Goal: Task Accomplishment & Management: Manage account settings

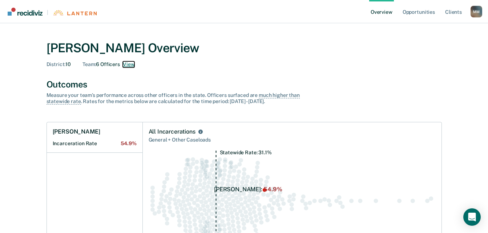
click at [134, 64] on button "View" at bounding box center [129, 64] width 12 height 6
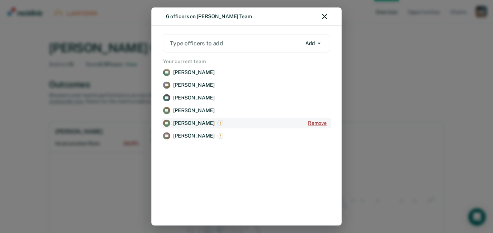
click at [319, 122] on button "Remove" at bounding box center [317, 123] width 25 height 10
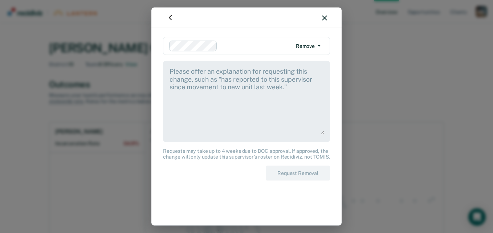
click at [285, 82] on textarea at bounding box center [246, 101] width 155 height 68
click at [202, 72] on textarea at bounding box center [246, 101] width 155 height 68
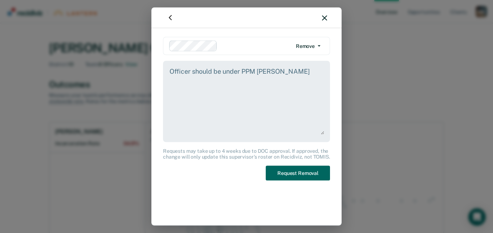
type textarea "Officer should be under PPM [PERSON_NAME]"
click at [283, 170] on button "Request Removal" at bounding box center [298, 173] width 64 height 15
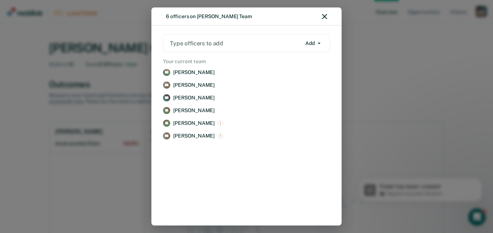
click at [328, 18] on div "6 officers on [PERSON_NAME] Team" at bounding box center [246, 17] width 190 height 18
click at [326, 14] on icon "button" at bounding box center [324, 16] width 5 height 5
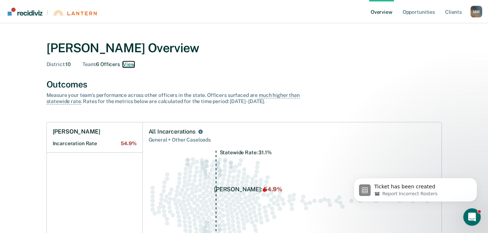
click at [130, 64] on button "View" at bounding box center [129, 64] width 12 height 6
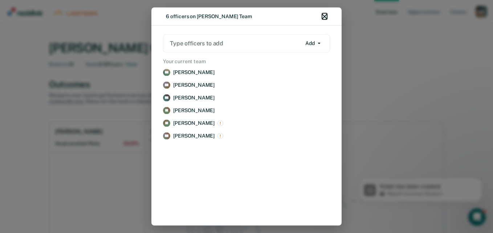
click at [324, 15] on icon "button" at bounding box center [324, 16] width 5 height 5
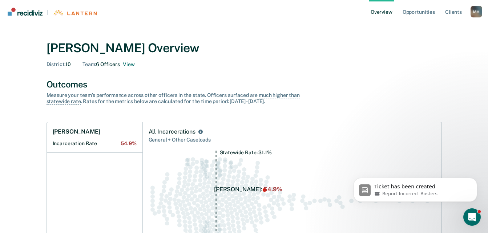
click at [386, 14] on link "Overview" at bounding box center [381, 11] width 25 height 23
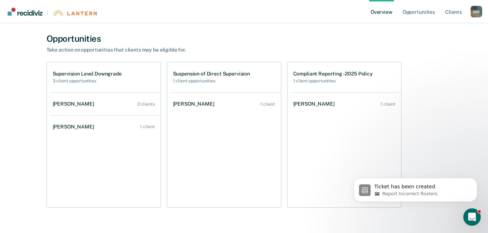
scroll to position [240, 0]
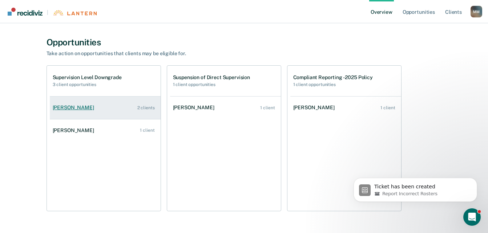
click at [84, 106] on div "[PERSON_NAME]" at bounding box center [75, 108] width 44 height 6
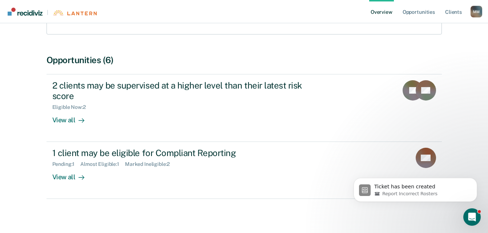
scroll to position [126, 0]
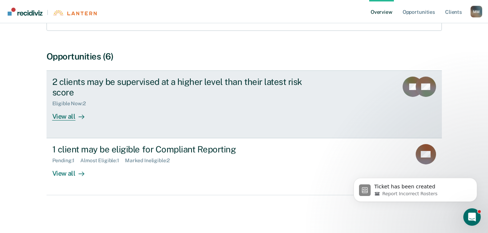
click at [70, 118] on div "View all" at bounding box center [72, 113] width 41 height 14
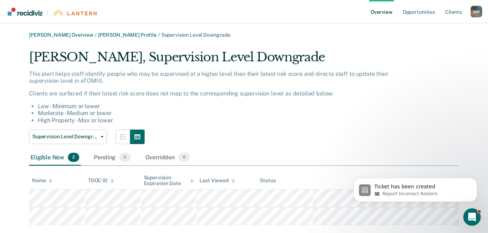
scroll to position [15, 0]
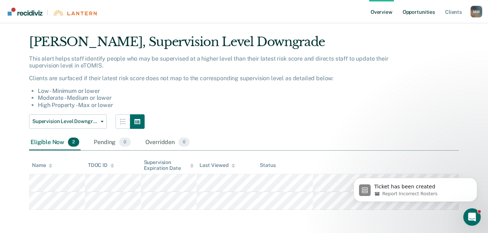
click at [411, 12] on link "Opportunities" at bounding box center [418, 11] width 35 height 23
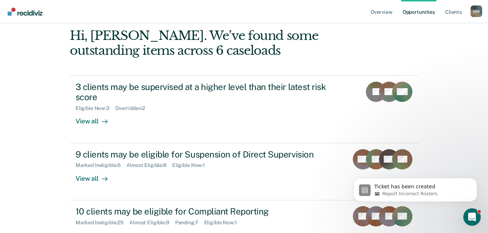
scroll to position [100, 0]
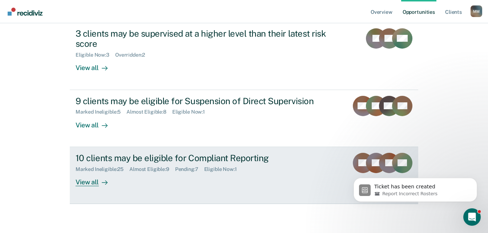
click at [76, 183] on div "View all" at bounding box center [96, 179] width 41 height 14
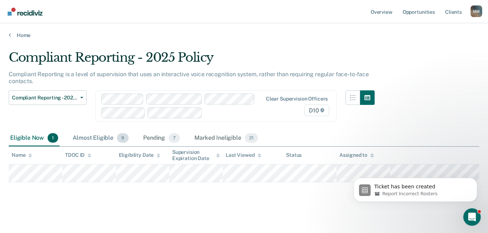
click at [97, 144] on div "Almost Eligible 9" at bounding box center [100, 138] width 59 height 16
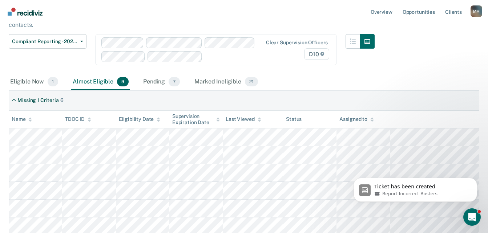
scroll to position [18, 0]
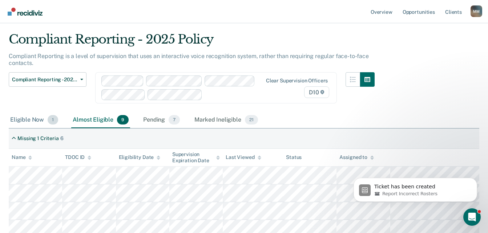
click at [33, 122] on div "Eligible Now 1" at bounding box center [34, 120] width 51 height 16
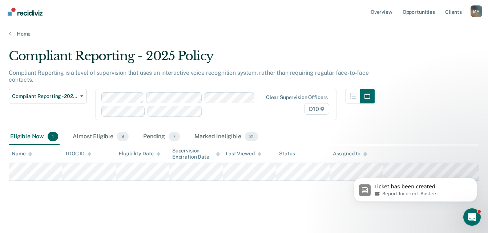
scroll to position [1, 0]
click at [94, 133] on div "Almost Eligible 9" at bounding box center [100, 137] width 59 height 16
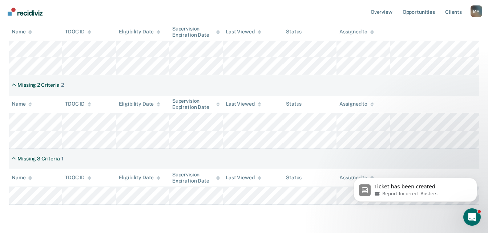
scroll to position [219, 0]
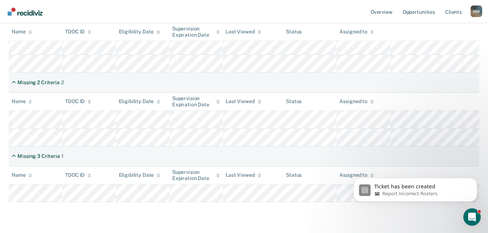
click at [336, 220] on div "Compliant Reporting - 2025 Policy Compliant Reporting is a level of supervision…" at bounding box center [244, 27] width 470 height 392
click at [474, 179] on icon "Dismiss notification" at bounding box center [475, 180] width 4 height 4
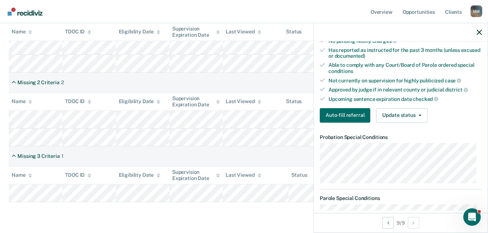
scroll to position [180, 0]
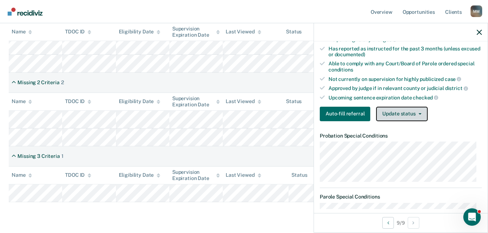
click at [404, 108] on button "Update status" at bounding box center [401, 114] width 51 height 15
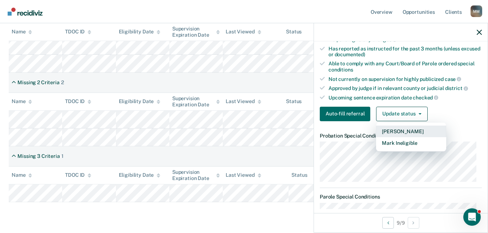
click at [399, 129] on button "[PERSON_NAME]" at bounding box center [411, 132] width 70 height 12
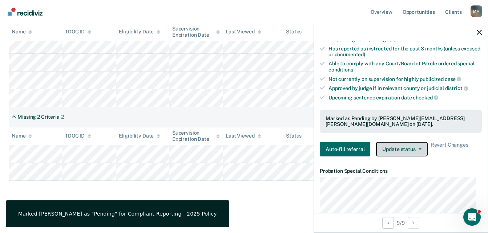
click at [406, 146] on button "Update status" at bounding box center [401, 149] width 51 height 15
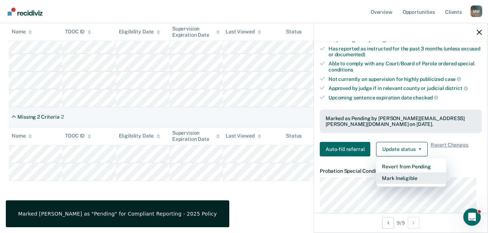
click at [402, 175] on button "Mark Ineligible" at bounding box center [411, 179] width 70 height 12
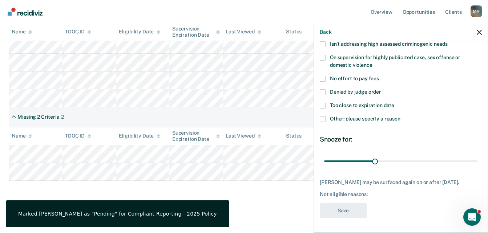
scroll to position [101, 0]
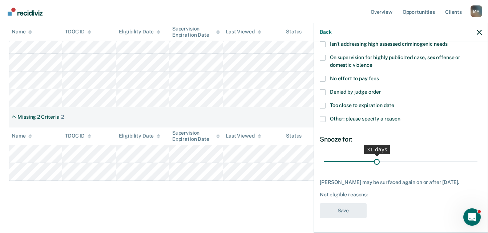
type input "30"
click at [374, 155] on input "range" at bounding box center [400, 161] width 153 height 13
click at [481, 123] on div "CG Which of the following requirements has [PERSON_NAME] not met? Has pending f…" at bounding box center [401, 136] width 174 height 190
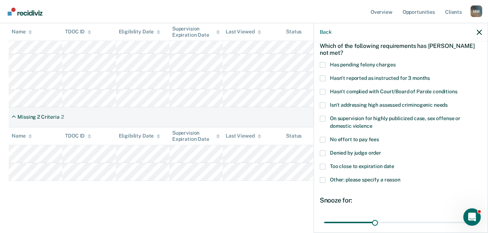
scroll to position [52, 0]
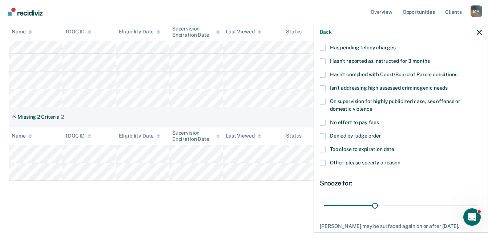
click at [327, 161] on label "Other: please specify a reason" at bounding box center [401, 164] width 162 height 8
click at [400, 160] on input "Other: please specify a reason" at bounding box center [400, 160] width 0 height 0
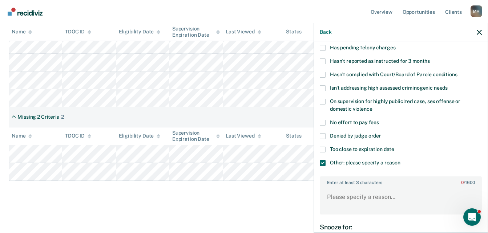
click at [354, 183] on label "Enter at least 3 characters 0 / 1600" at bounding box center [400, 181] width 161 height 8
click at [354, 187] on textarea "Enter at least 3 characters 0 / 1600" at bounding box center [400, 200] width 161 height 27
type textarea "Offender has no phone at this time."
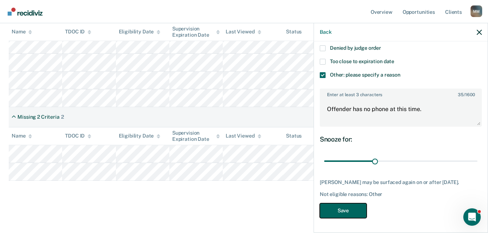
click at [345, 216] on button "Save" at bounding box center [343, 210] width 47 height 15
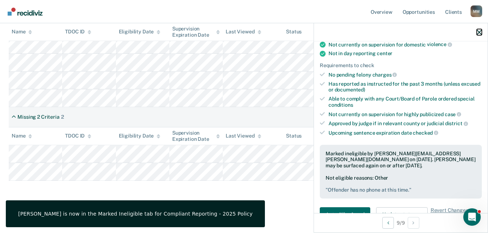
click at [479, 35] on icon "button" at bounding box center [479, 32] width 5 height 5
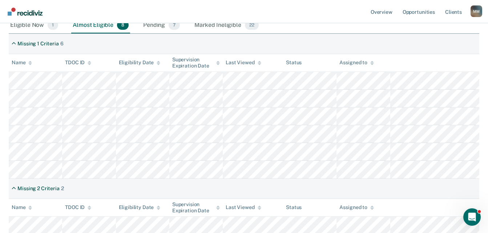
scroll to position [107, 0]
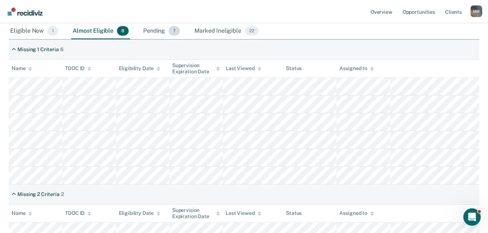
click at [154, 29] on div "Pending 7" at bounding box center [162, 31] width 40 height 16
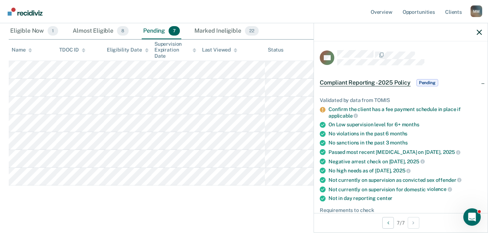
click at [46, 202] on div "Compliant Reporting - 2025 Policy Compliant Reporting is a level of supervision…" at bounding box center [244, 75] width 470 height 264
click at [479, 32] on icon "button" at bounding box center [479, 32] width 5 height 5
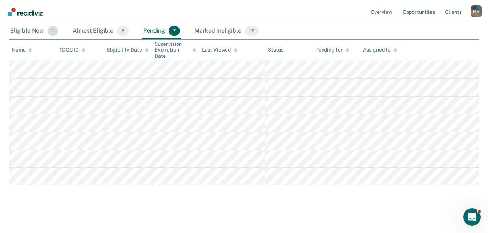
click at [25, 29] on div "Eligible Now 1" at bounding box center [34, 31] width 51 height 16
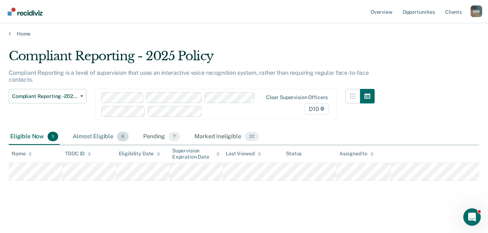
click at [106, 131] on div "Almost Eligible 8" at bounding box center [100, 137] width 59 height 16
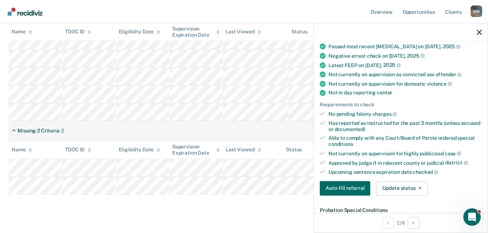
scroll to position [0, 0]
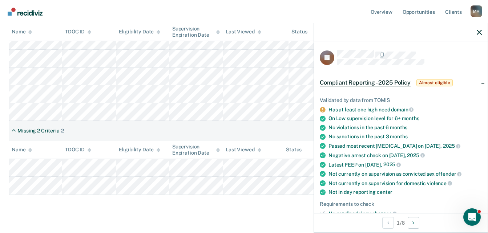
click at [480, 36] on div at bounding box center [401, 32] width 174 height 18
click at [477, 34] on icon "button" at bounding box center [479, 32] width 5 height 5
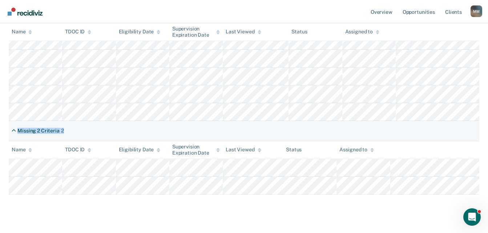
drag, startPoint x: 487, startPoint y: 135, endPoint x: 488, endPoint y: 119, distance: 16.7
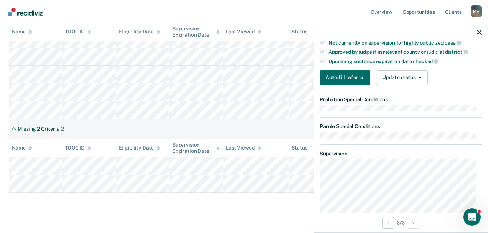
scroll to position [218, 0]
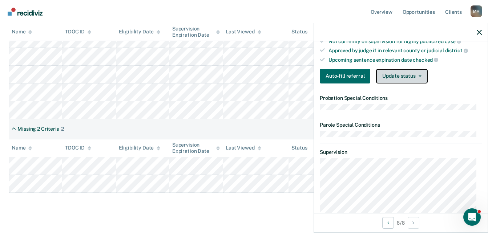
click at [391, 78] on button "Update status" at bounding box center [401, 76] width 51 height 15
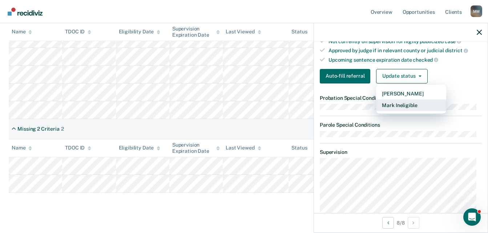
click at [396, 105] on button "Mark Ineligible" at bounding box center [411, 106] width 70 height 12
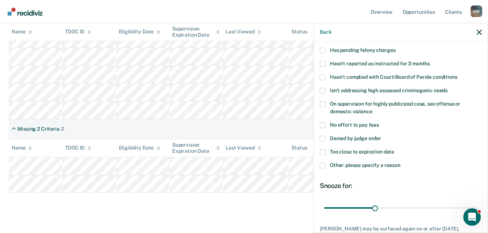
scroll to position [38, 0]
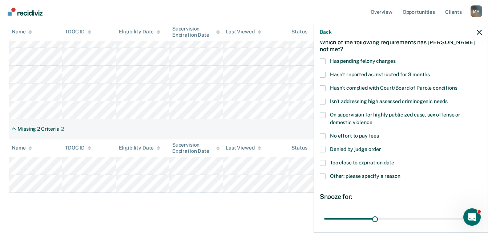
click at [324, 86] on span at bounding box center [323, 88] width 6 height 6
click at [457, 85] on input "Hasn't complied with Court/Board of Parole conditions" at bounding box center [457, 85] width 0 height 0
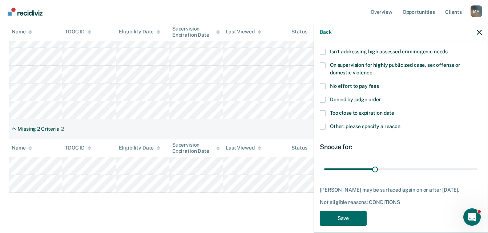
scroll to position [95, 0]
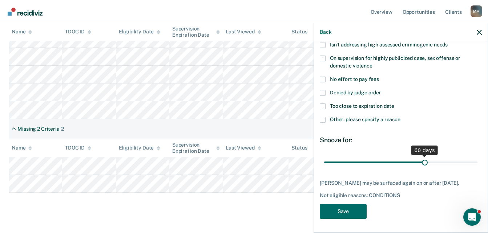
drag, startPoint x: 372, startPoint y: 159, endPoint x: 421, endPoint y: 160, distance: 48.3
type input "60"
click at [421, 160] on input "range" at bounding box center [400, 162] width 153 height 13
click at [335, 215] on button "Save" at bounding box center [343, 211] width 47 height 15
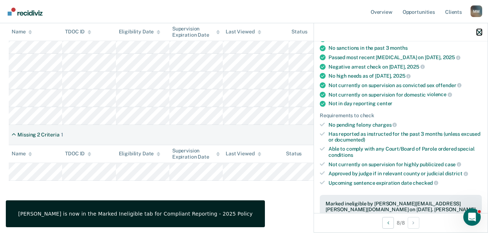
click at [479, 33] on icon "button" at bounding box center [479, 32] width 5 height 5
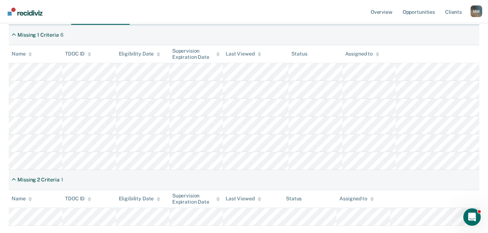
scroll to position [109, 0]
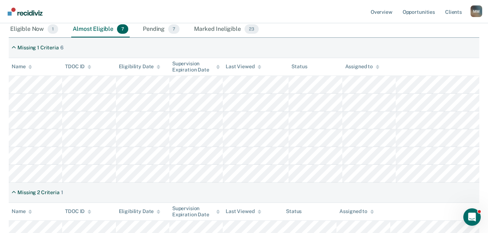
drag, startPoint x: 484, startPoint y: 108, endPoint x: 483, endPoint y: 79, distance: 29.1
click at [483, 79] on main "Compliant Reporting - 2025 Policy Compliant Reporting is a level of supervision…" at bounding box center [244, 109] width 488 height 359
click at [449, 9] on link "Client s" at bounding box center [453, 11] width 20 height 23
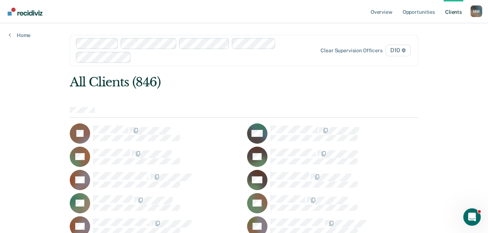
click at [99, 62] on div "Clear supervision officers D10" at bounding box center [244, 50] width 348 height 31
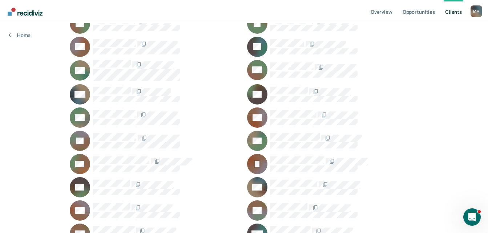
scroll to position [926, 0]
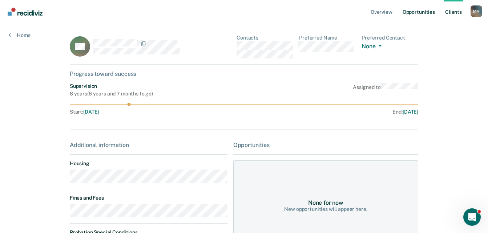
click at [421, 13] on link "Opportunities" at bounding box center [418, 11] width 35 height 23
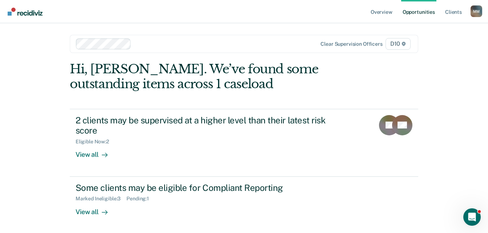
scroll to position [30, 0]
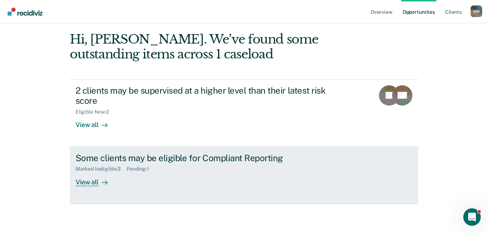
click at [80, 184] on div "View all" at bounding box center [96, 179] width 41 height 14
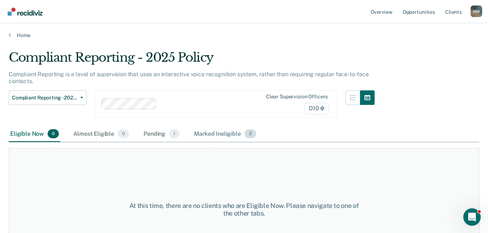
click at [235, 135] on div "Marked Ineligible 3" at bounding box center [224, 134] width 65 height 16
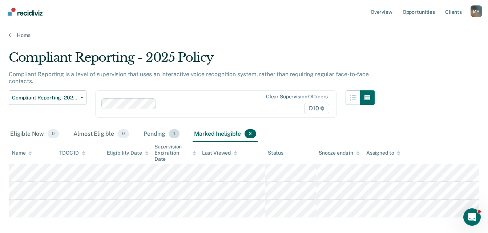
click at [149, 131] on div "Pending 1" at bounding box center [161, 134] width 39 height 16
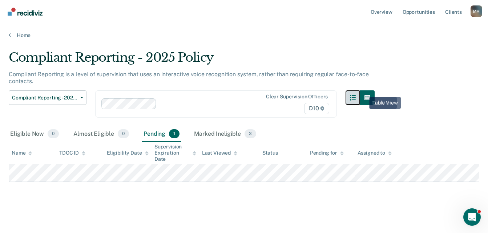
click at [364, 92] on div at bounding box center [359, 108] width 29 height 36
click at [367, 93] on button "button" at bounding box center [367, 97] width 15 height 15
click at [356, 97] on icon "button" at bounding box center [353, 98] width 6 height 6
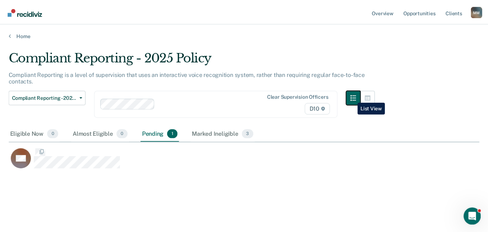
scroll to position [123, 470]
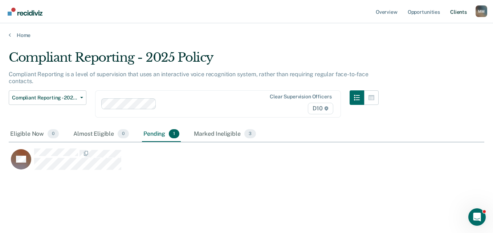
click at [454, 11] on link "Client s" at bounding box center [459, 11] width 20 height 23
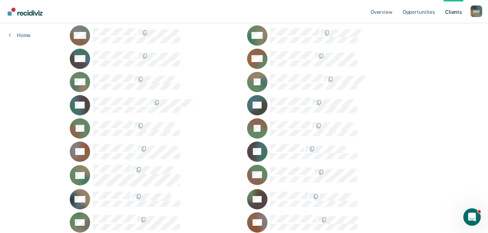
scroll to position [877, 0]
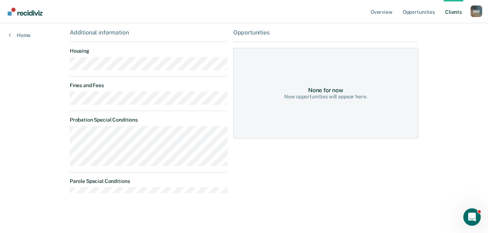
scroll to position [117, 0]
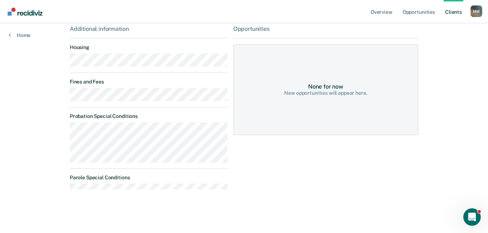
click at [312, 90] on div "New opportunities will appear here." at bounding box center [325, 93] width 83 height 6
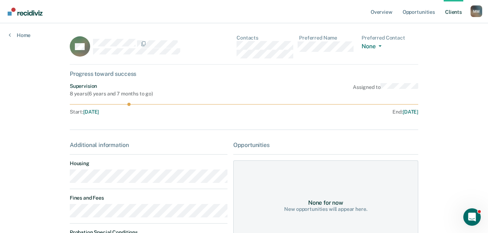
click at [85, 50] on icon at bounding box center [86, 43] width 27 height 32
click at [375, 13] on link "Overview" at bounding box center [381, 11] width 25 height 23
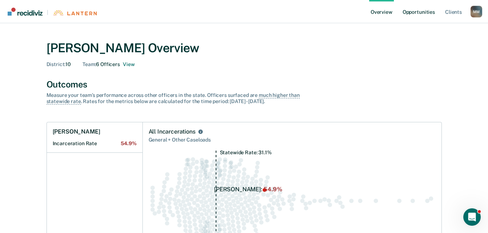
click at [415, 12] on link "Opportunities" at bounding box center [418, 11] width 35 height 23
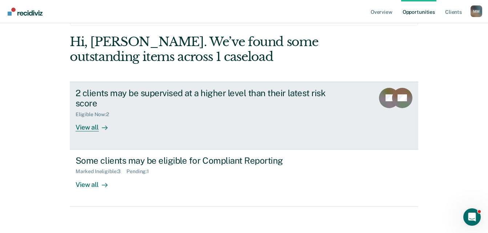
scroll to position [30, 0]
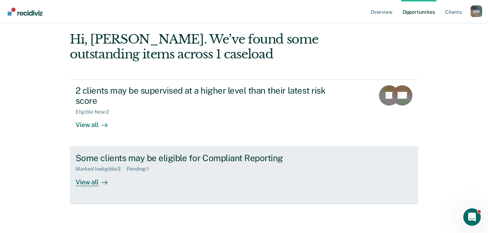
click at [76, 183] on div "View all" at bounding box center [96, 179] width 41 height 14
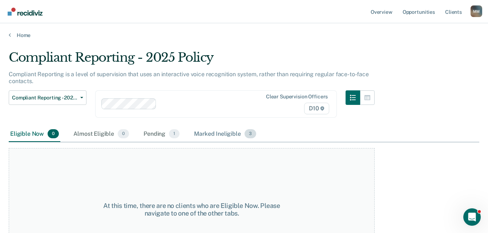
click at [202, 131] on div "Marked Ineligible 3" at bounding box center [224, 134] width 65 height 16
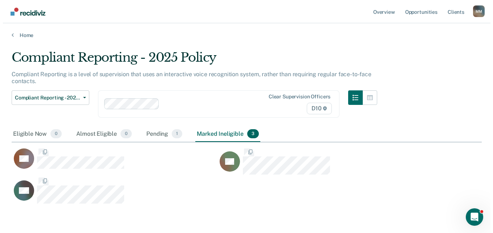
scroll to position [149, 465]
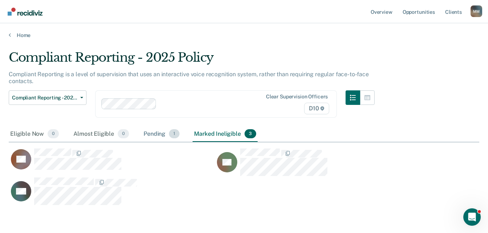
click at [159, 134] on div "Pending 1" at bounding box center [161, 134] width 39 height 16
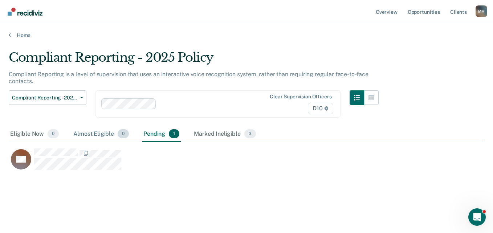
click at [93, 138] on div "Almost Eligible 0" at bounding box center [101, 134] width 58 height 16
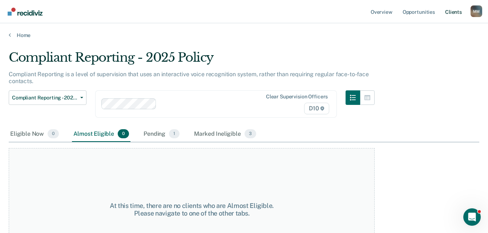
click at [456, 9] on link "Client s" at bounding box center [453, 11] width 20 height 23
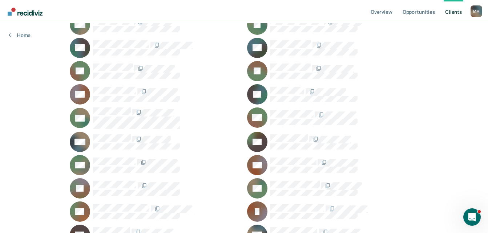
scroll to position [917, 0]
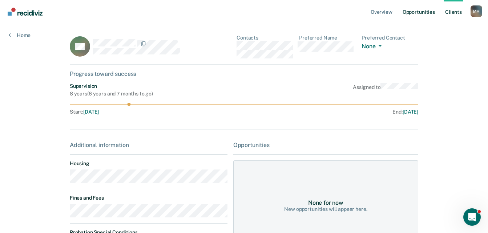
click at [407, 13] on link "Opportunities" at bounding box center [418, 11] width 35 height 23
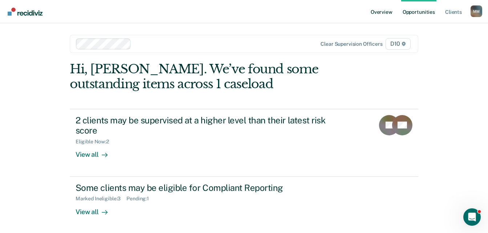
click at [382, 13] on link "Overview" at bounding box center [381, 11] width 25 height 23
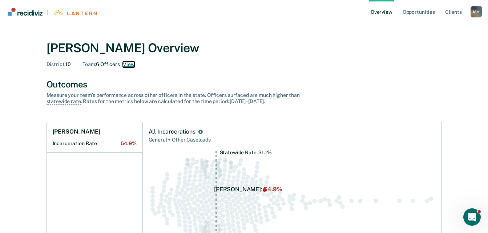
click at [133, 64] on button "View" at bounding box center [129, 64] width 12 height 6
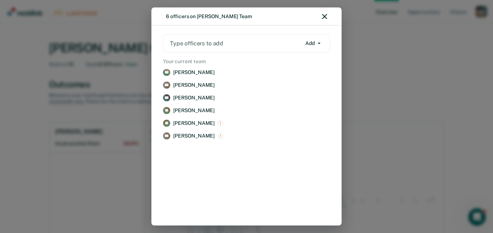
click at [396, 84] on div "6 officers on [PERSON_NAME] Team Type officers to add Add Add Remove Your curre…" at bounding box center [246, 116] width 493 height 233
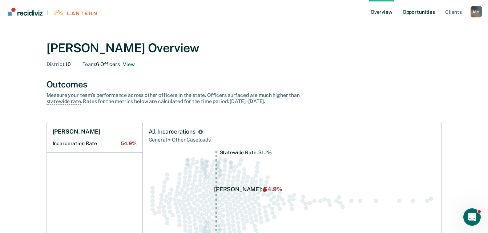
click at [407, 12] on link "Opportunities" at bounding box center [418, 11] width 35 height 23
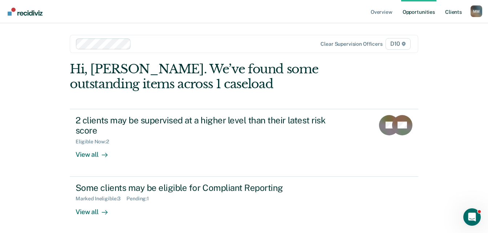
click at [452, 14] on link "Client s" at bounding box center [453, 11] width 20 height 23
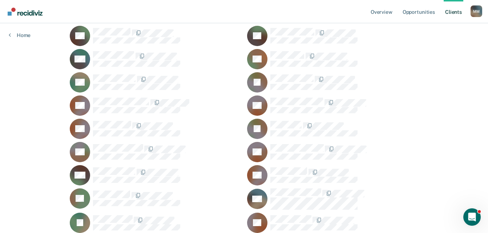
scroll to position [77, 0]
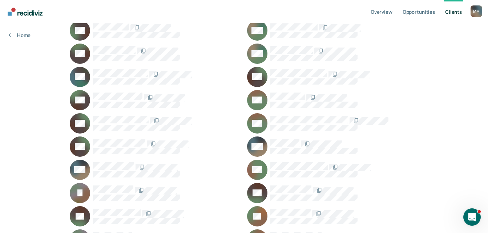
scroll to position [513, 0]
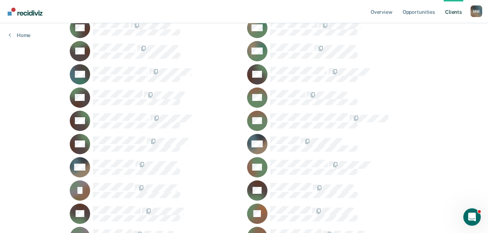
click at [487, 227] on div "Overview Opportunities Client s [PERSON_NAME] M M Profile How it works Log Out …" at bounding box center [244, 231] width 488 height 1488
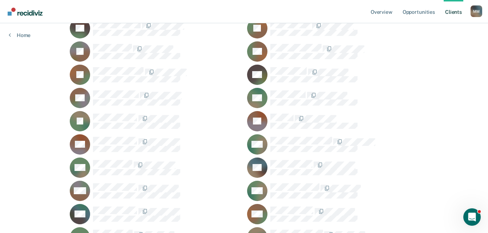
scroll to position [702, 0]
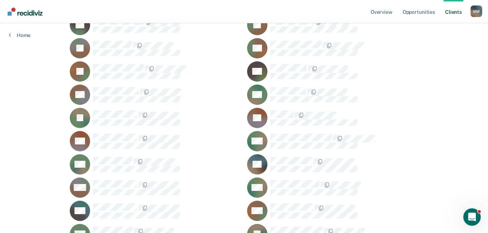
click at [484, 64] on div "Overview Opportunities Client s [PERSON_NAME] M M Profile How it works Log Out …" at bounding box center [244, 42] width 488 height 1488
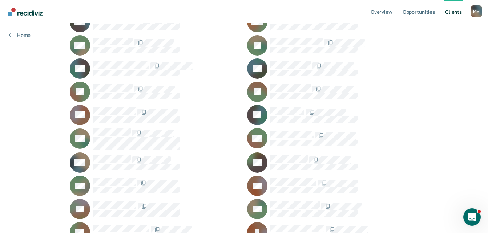
scroll to position [876, 0]
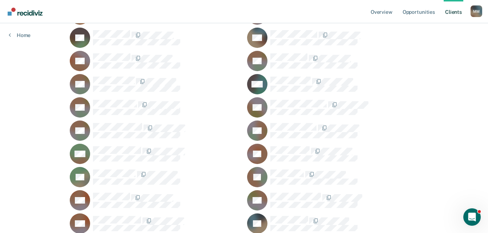
scroll to position [1123, 0]
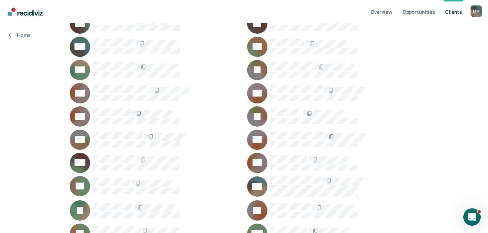
scroll to position [0, 0]
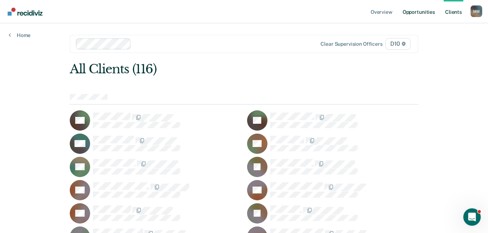
click at [426, 12] on link "Opportunities" at bounding box center [418, 11] width 35 height 23
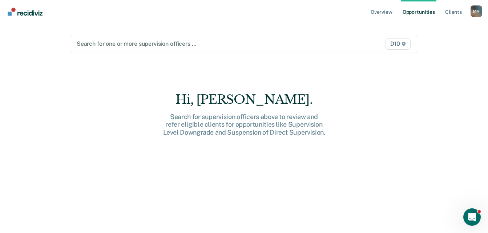
click at [416, 11] on link "Opportunities" at bounding box center [418, 11] width 35 height 23
click at [374, 13] on link "Overview" at bounding box center [381, 11] width 25 height 23
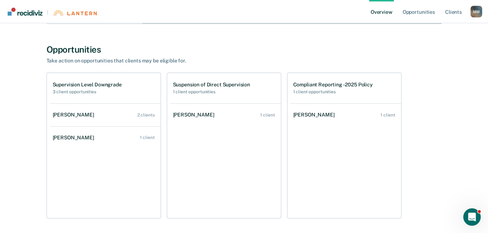
scroll to position [234, 0]
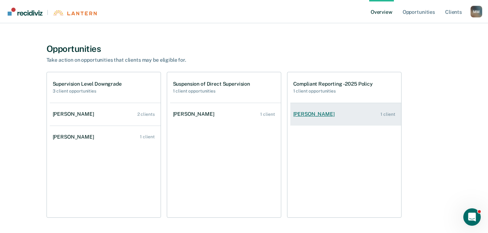
click at [301, 119] on link "[PERSON_NAME] 1 client" at bounding box center [345, 114] width 111 height 21
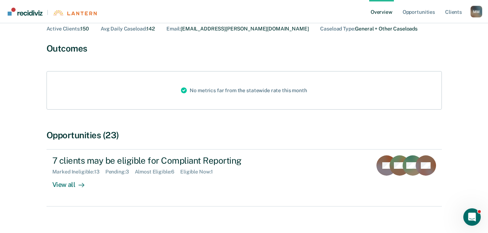
scroll to position [59, 0]
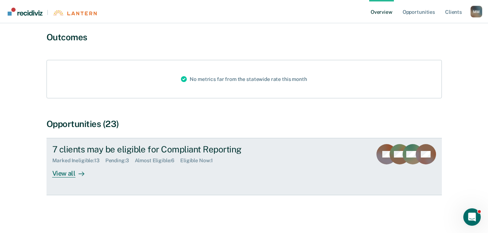
click at [64, 175] on div "View all" at bounding box center [72, 171] width 41 height 14
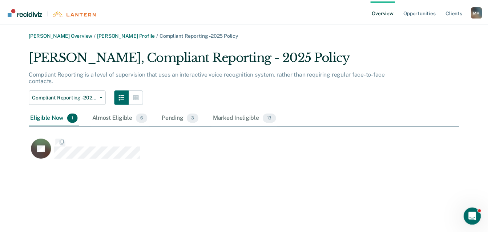
scroll to position [112, 430]
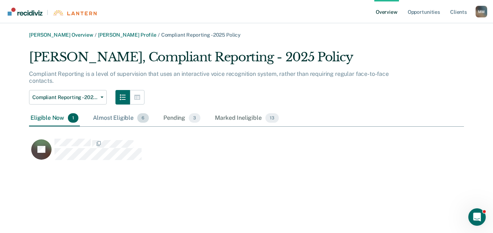
click at [108, 118] on div "Almost Eligible 6" at bounding box center [121, 118] width 59 height 16
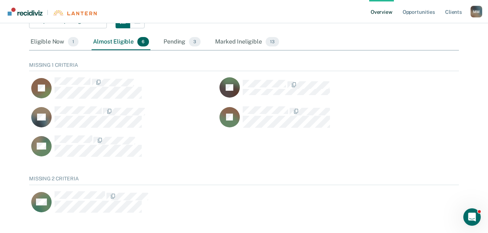
scroll to position [77, 0]
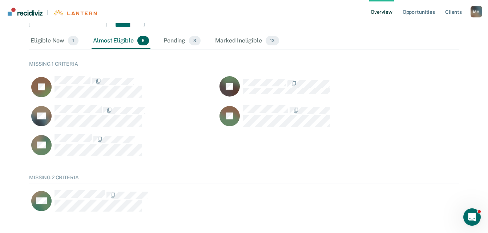
click at [458, 105] on div "Missing 1 Criteria JS JO SF JP AS" at bounding box center [244, 109] width 430 height 108
click at [188, 39] on div "Pending 3" at bounding box center [182, 41] width 40 height 16
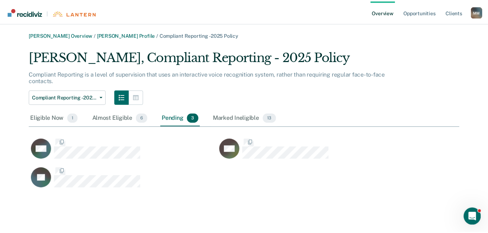
scroll to position [141, 430]
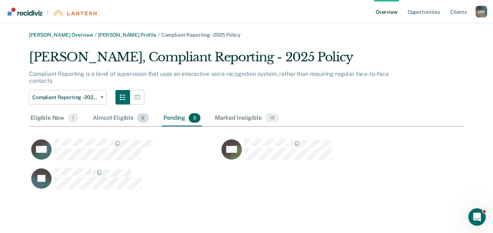
click at [117, 121] on div "Almost Eligible 6" at bounding box center [121, 118] width 59 height 16
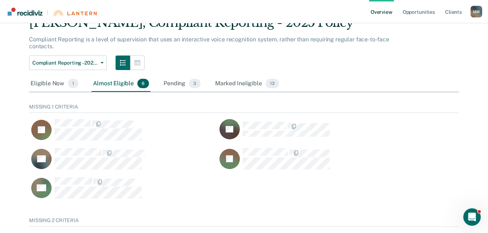
scroll to position [36, 0]
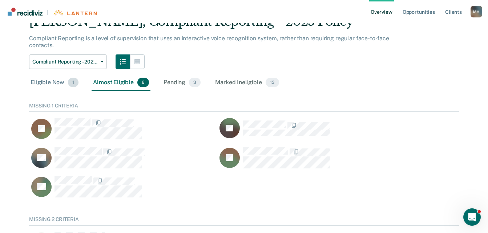
click at [59, 83] on div "Eligible Now 1" at bounding box center [54, 83] width 51 height 16
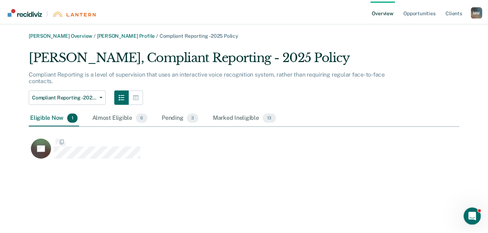
scroll to position [112, 430]
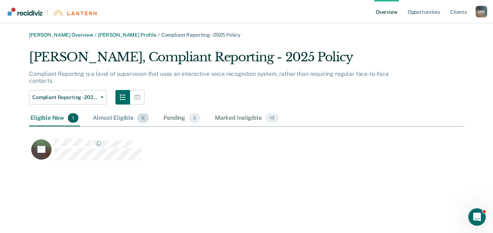
click at [114, 113] on div "Almost Eligible 6" at bounding box center [121, 118] width 59 height 16
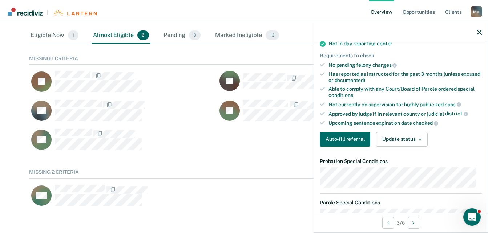
scroll to position [145, 0]
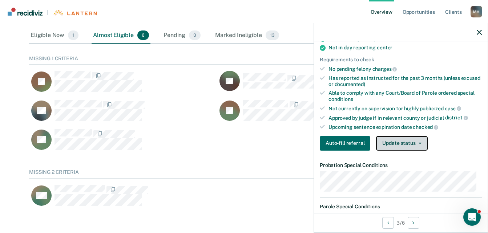
click at [398, 148] on button "Update status" at bounding box center [401, 143] width 51 height 15
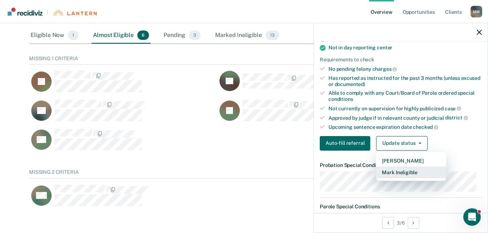
click at [404, 178] on button "Mark Ineligible" at bounding box center [411, 173] width 70 height 12
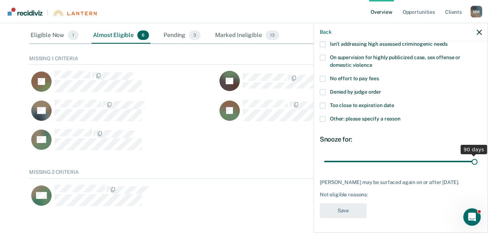
drag, startPoint x: 374, startPoint y: 158, endPoint x: 493, endPoint y: 165, distance: 119.0
type input "90"
click at [477, 165] on input "range" at bounding box center [400, 161] width 153 height 13
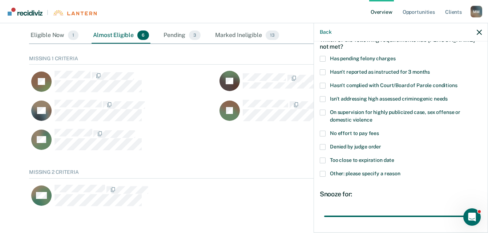
scroll to position [38, 0]
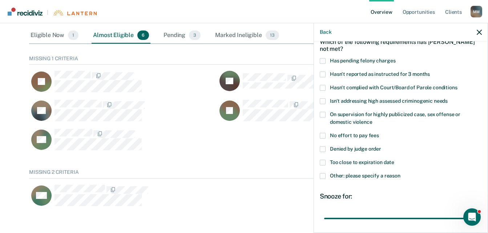
click at [324, 174] on span at bounding box center [323, 176] width 6 height 6
click at [400, 173] on input "Other: please specify a reason" at bounding box center [400, 173] width 0 height 0
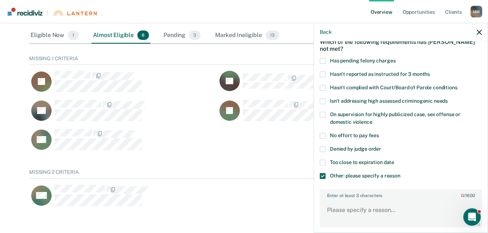
click at [354, 196] on label "Enter at least 3 characters 0 / 1600" at bounding box center [400, 194] width 161 height 8
click at [348, 191] on label "Enter at least 3 characters 0 / 1600" at bounding box center [400, 194] width 161 height 8
click at [348, 200] on textarea "Enter at least 3 characters 0 / 1600" at bounding box center [400, 213] width 161 height 27
type textarea "H"
type textarea "Third Judicial Recovery Court"
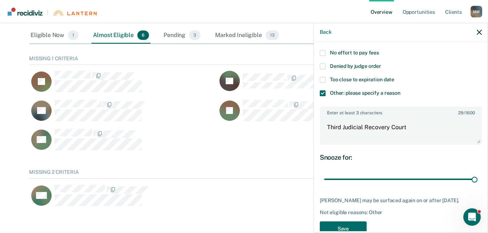
scroll to position [145, 0]
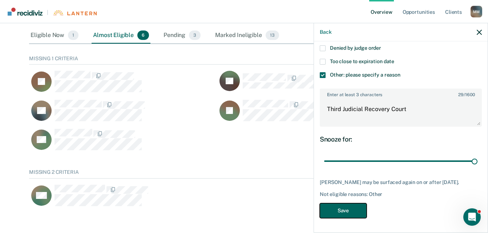
click at [337, 216] on button "Save" at bounding box center [343, 210] width 47 height 15
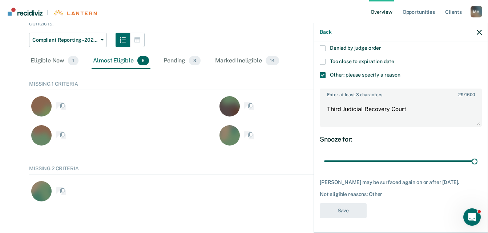
scroll to position [57, 0]
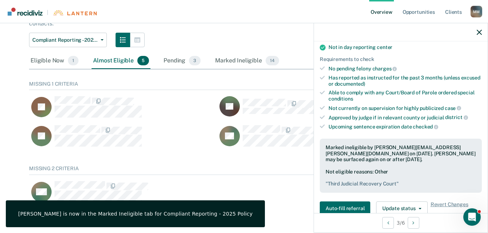
click at [482, 34] on div at bounding box center [401, 32] width 174 height 18
click at [480, 33] on icon "button" at bounding box center [479, 32] width 5 height 5
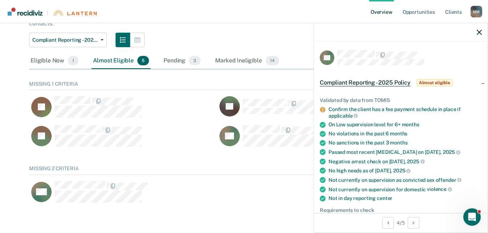
scroll to position [150, 0]
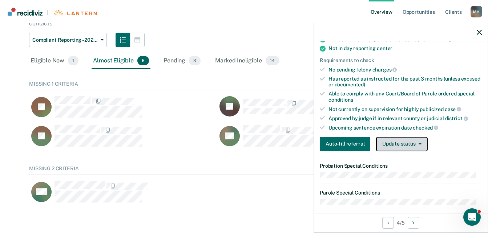
click at [400, 142] on button "Update status" at bounding box center [401, 144] width 51 height 15
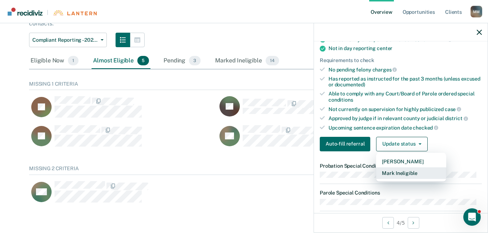
click at [400, 172] on button "Mark Ineligible" at bounding box center [411, 173] width 70 height 12
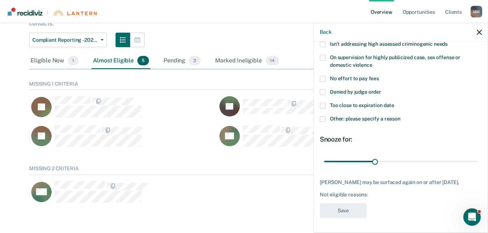
scroll to position [95, 0]
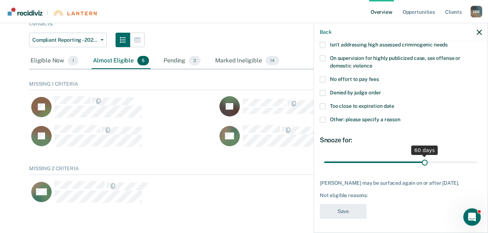
drag, startPoint x: 374, startPoint y: 162, endPoint x: 421, endPoint y: 162, distance: 47.2
type input "60"
click at [421, 162] on input "range" at bounding box center [400, 162] width 153 height 13
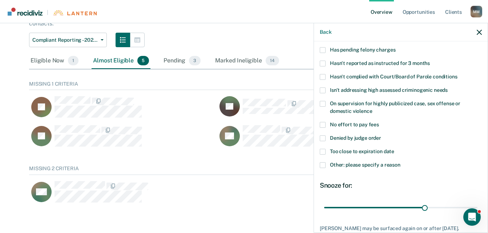
click at [324, 162] on span at bounding box center [323, 165] width 6 height 6
click at [400, 162] on input "Other: please specify a reason" at bounding box center [400, 162] width 0 height 0
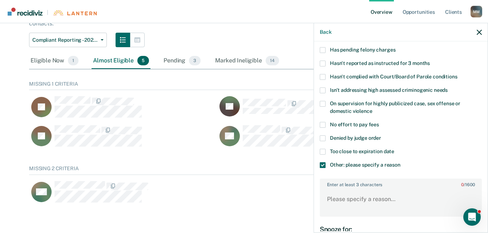
click at [337, 183] on label "Enter at least 3 characters 0 / 1600" at bounding box center [400, 183] width 161 height 8
click at [337, 189] on textarea "Enter at least 3 characters 0 / 1600" at bounding box center [400, 202] width 161 height 27
click at [335, 203] on textarea "Enter at least 3 characters 0 / 1600" at bounding box center [400, 202] width 161 height 27
type textarea "TN ROCS"
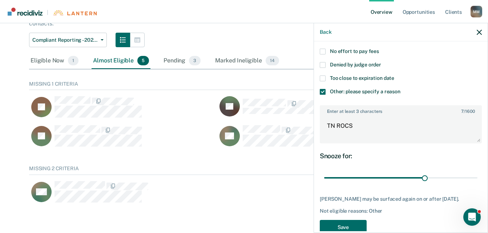
scroll to position [132, 0]
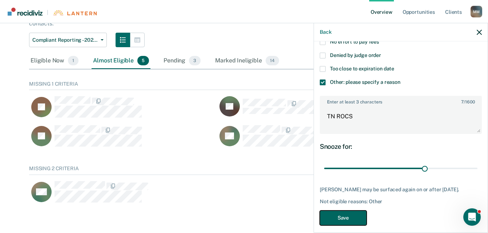
click at [355, 215] on button "Save" at bounding box center [343, 218] width 47 height 15
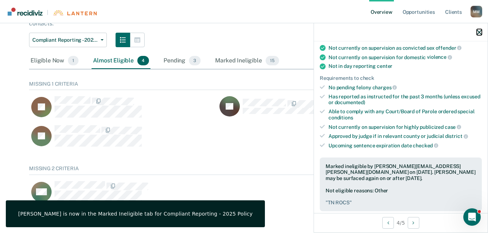
click at [480, 35] on icon "button" at bounding box center [479, 32] width 5 height 5
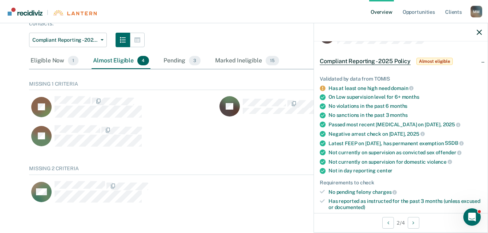
scroll to position [0, 0]
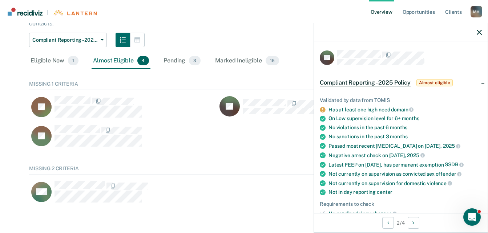
click at [214, 138] on div "JP" at bounding box center [123, 139] width 188 height 29
click at [481, 32] on icon "button" at bounding box center [479, 32] width 5 height 5
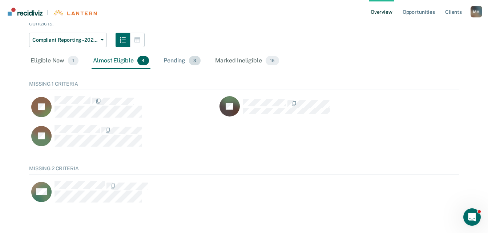
click at [162, 56] on div "Pending 3" at bounding box center [182, 61] width 40 height 16
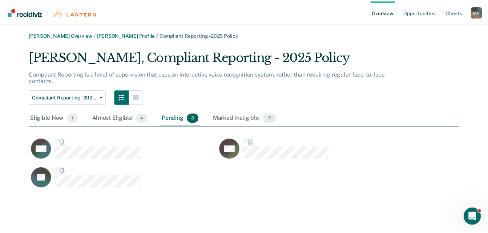
scroll to position [141, 430]
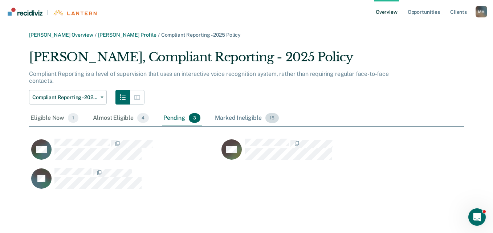
click at [237, 115] on div "Marked Ineligible 15" at bounding box center [247, 118] width 66 height 16
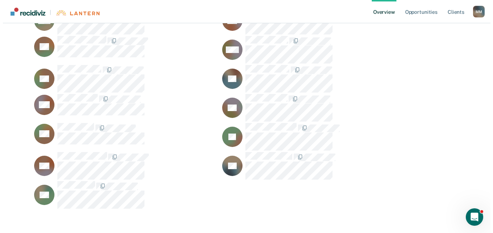
scroll to position [0, 0]
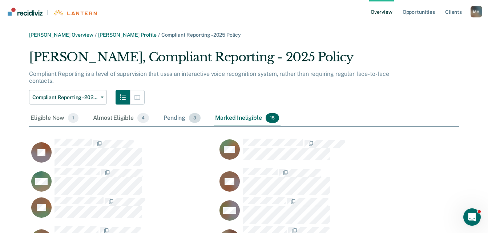
click at [185, 119] on div "Pending 3" at bounding box center [182, 118] width 40 height 16
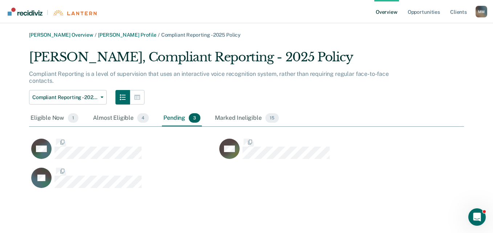
scroll to position [6, 6]
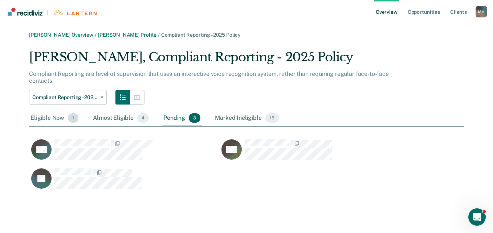
click at [45, 117] on div "Eligible Now 1" at bounding box center [54, 118] width 51 height 16
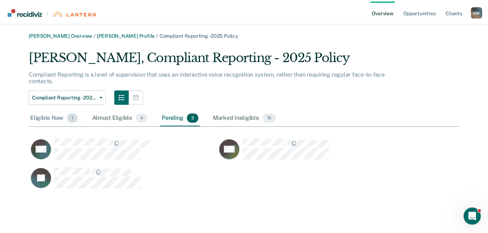
scroll to position [112, 430]
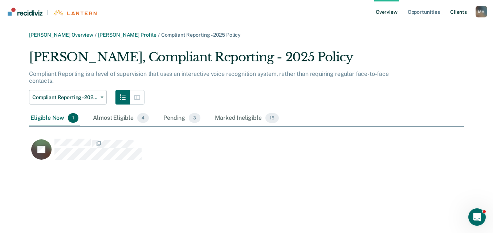
click at [454, 11] on link "Client s" at bounding box center [459, 11] width 20 height 23
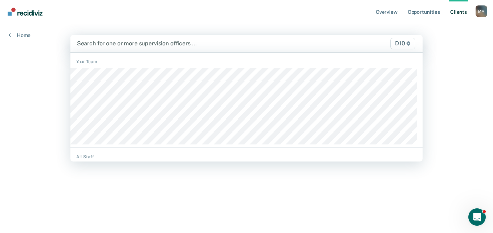
click at [157, 45] on div at bounding box center [195, 43] width 237 height 8
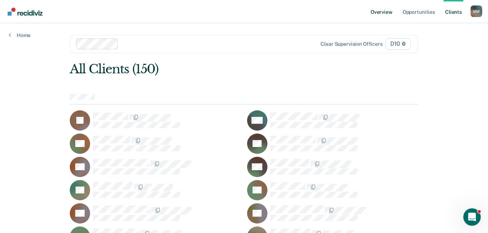
click at [392, 9] on link "Overview" at bounding box center [381, 11] width 25 height 23
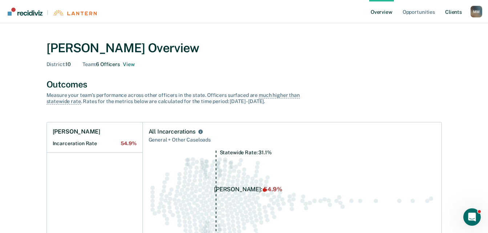
click at [446, 9] on link "Client s" at bounding box center [453, 11] width 20 height 23
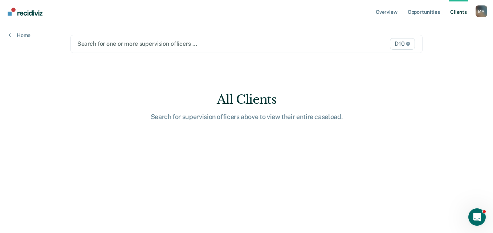
click at [112, 41] on div at bounding box center [195, 44] width 237 height 8
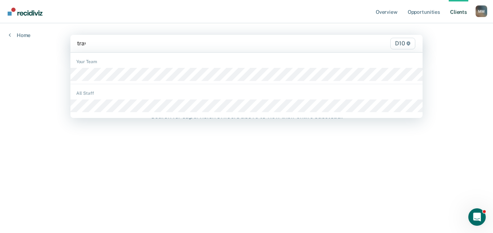
type input "travi"
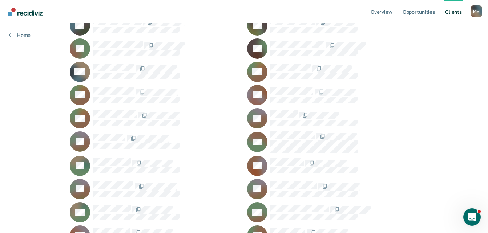
scroll to position [1076, 0]
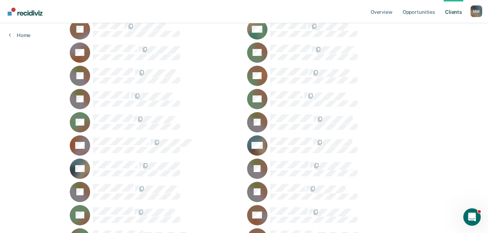
scroll to position [0, 0]
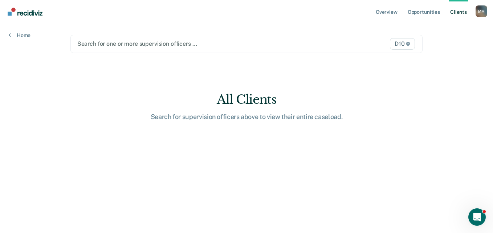
click at [105, 45] on div at bounding box center [195, 44] width 237 height 8
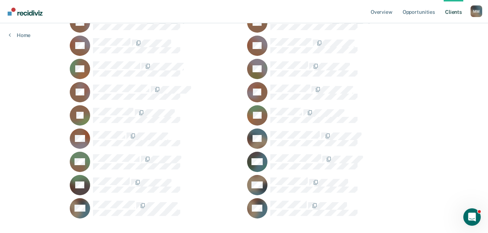
scroll to position [1460, 0]
